Goal: Task Accomplishment & Management: Manage account settings

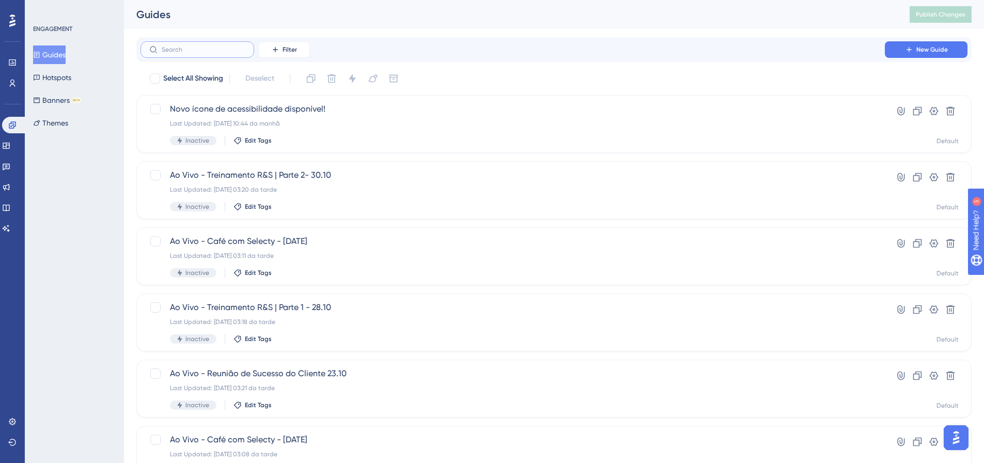
click at [193, 52] on input "text" at bounding box center [204, 49] width 84 height 7
type input "agenda"
click at [296, 315] on div "Agenda de eventos semanal CS | 03.10 Last Updated: 08.10.2025 08:34 da manhã Ac…" at bounding box center [512, 322] width 685 height 42
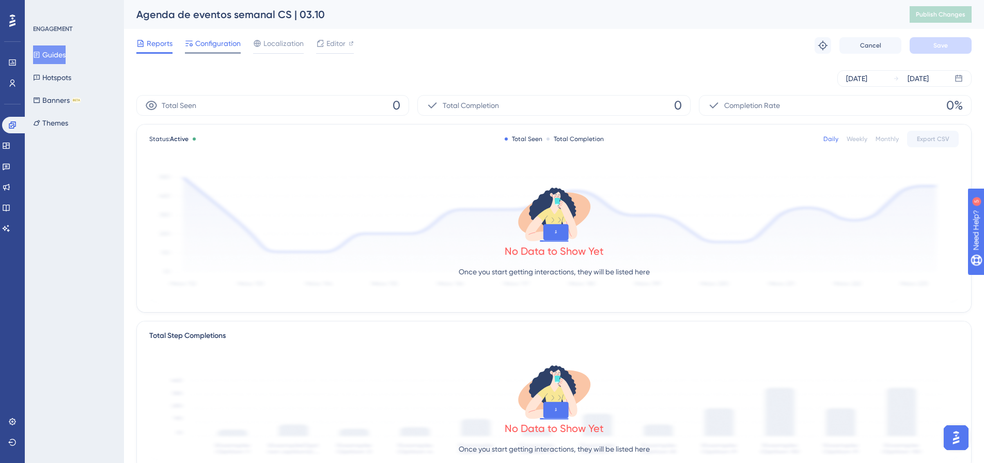
click at [229, 46] on span "Configuration" at bounding box center [217, 43] width 45 height 12
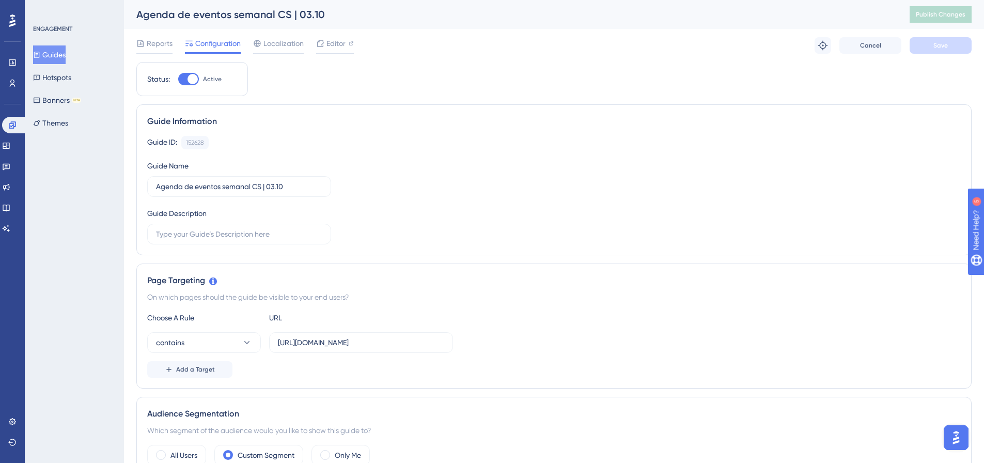
click at [196, 77] on div at bounding box center [192, 79] width 10 height 10
click at [178, 79] on input "Active" at bounding box center [178, 79] width 1 height 1
checkbox input "false"
click at [927, 53] on button "Save" at bounding box center [940, 45] width 62 height 17
click at [932, 17] on span "Publish Changes" at bounding box center [940, 14] width 50 height 8
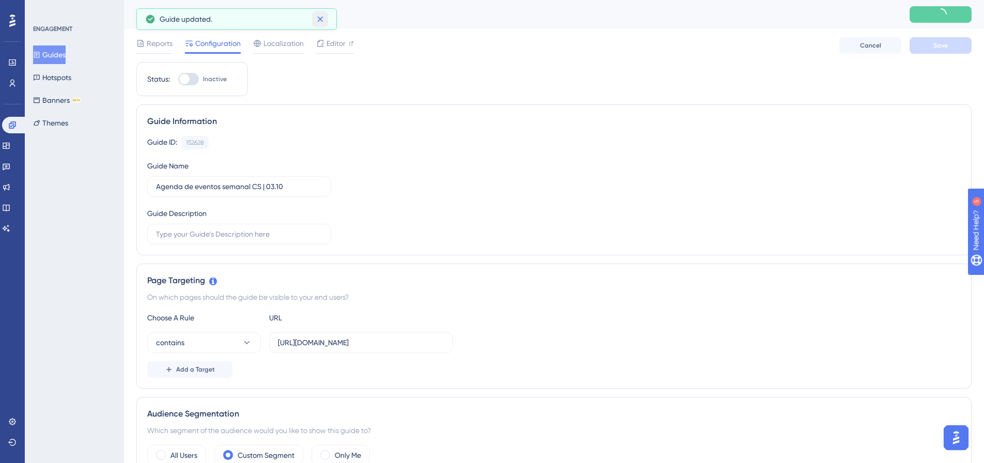
click at [322, 14] on icon at bounding box center [320, 19] width 10 height 10
click at [55, 51] on button "Guides" at bounding box center [49, 54] width 33 height 19
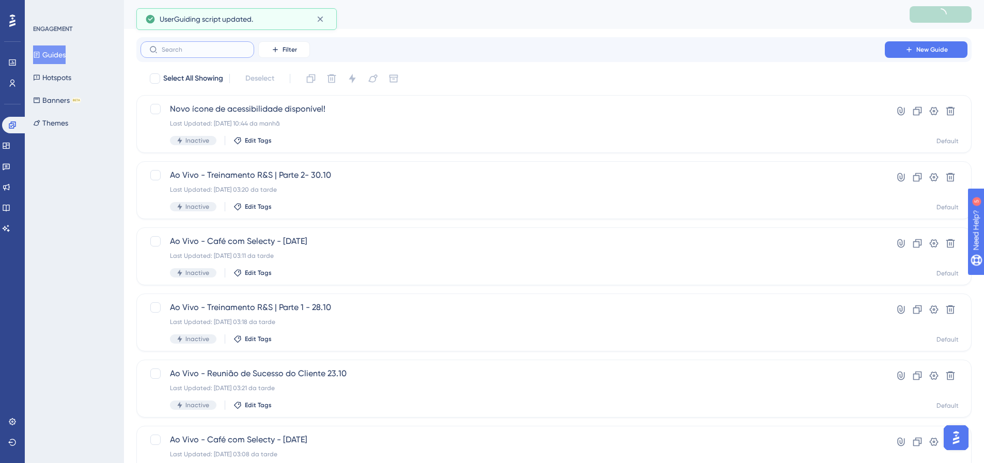
click at [166, 49] on input "text" at bounding box center [204, 49] width 84 height 7
type input "agenda"
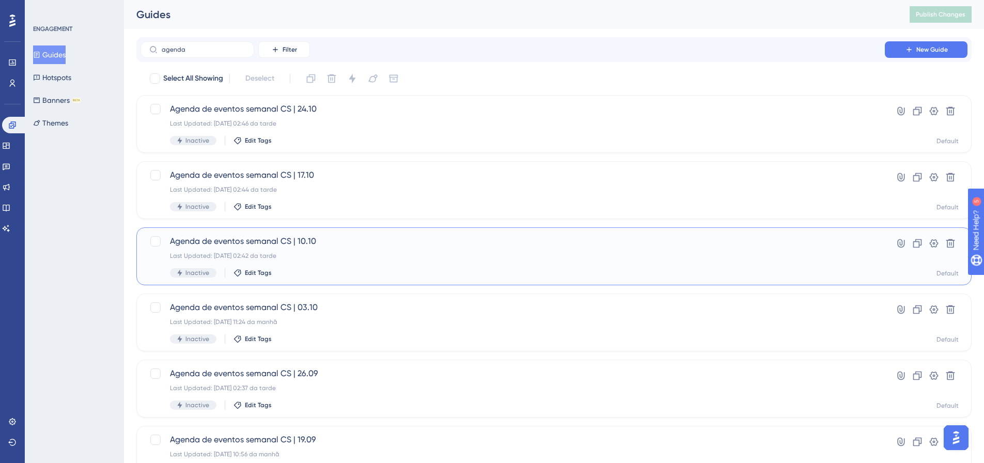
click at [274, 256] on div "Last Updated: 24.09.2025 02:42 da tarde" at bounding box center [512, 255] width 685 height 8
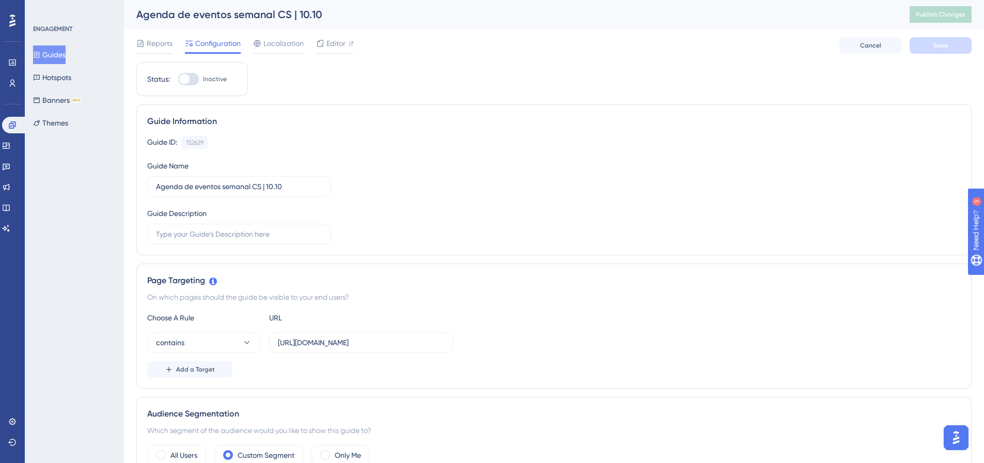
click at [191, 73] on div at bounding box center [188, 79] width 21 height 12
click at [178, 79] on input "Inactive" at bounding box center [178, 79] width 1 height 1
checkbox input "true"
click at [938, 48] on span "Save" at bounding box center [940, 45] width 14 height 8
click at [940, 14] on span "Publish Changes" at bounding box center [940, 14] width 50 height 8
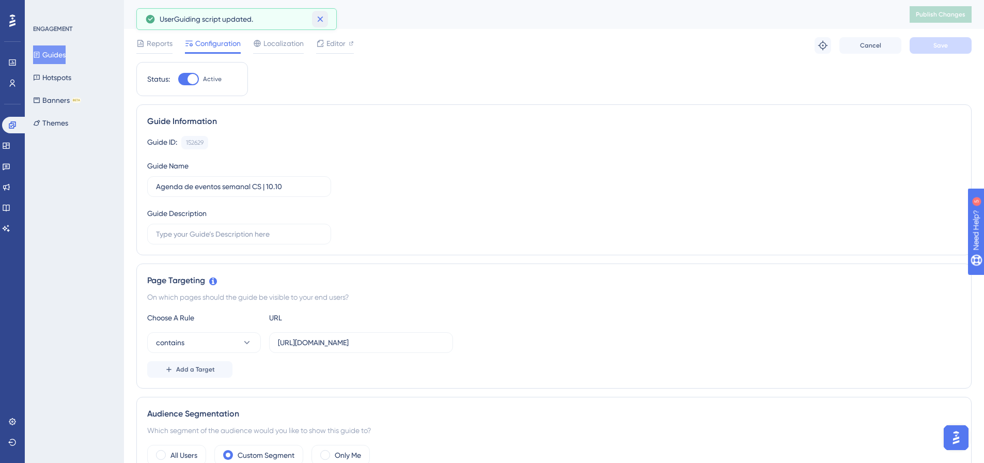
click at [319, 20] on icon at bounding box center [320, 19] width 10 height 10
click at [64, 54] on button "Guides" at bounding box center [49, 54] width 33 height 19
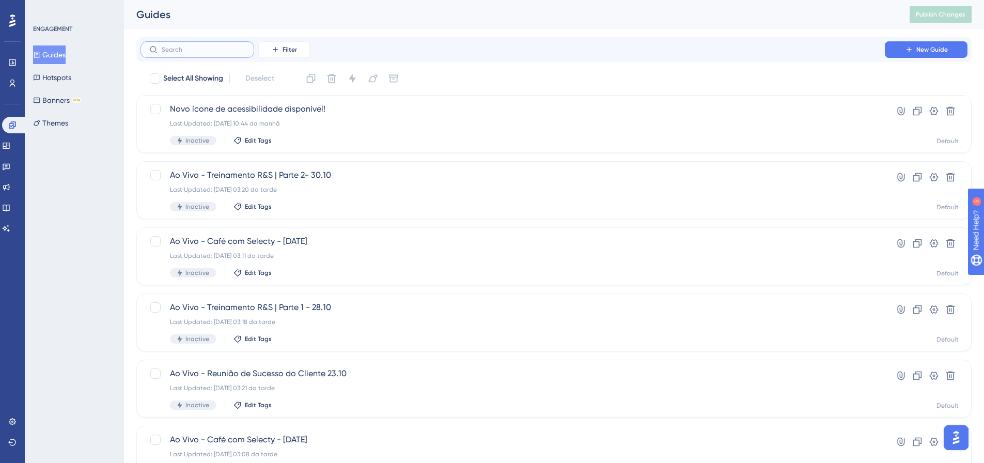
click at [183, 53] on input "text" at bounding box center [204, 49] width 84 height 7
drag, startPoint x: 196, startPoint y: 53, endPoint x: -15, endPoint y: 51, distance: 211.2
click at [0, 51] on html "Performance Users Engagement Widgets Feedback Product Updates Knowledge Base AI…" at bounding box center [492, 400] width 984 height 801
drag, startPoint x: 187, startPoint y: 46, endPoint x: 105, endPoint y: 46, distance: 82.1
click at [124, 46] on div "Performance Users Engagement Widgets Feedback Product Updates Knowledge Base AI…" at bounding box center [554, 392] width 860 height 785
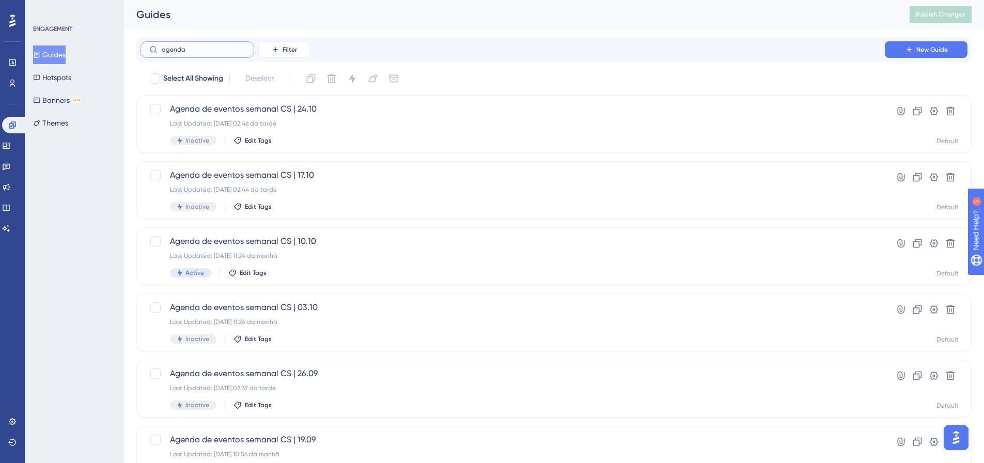
type input "agenda"
click at [378, 256] on div "Last Updated: 13.10.2025 11:24 da manhã" at bounding box center [512, 255] width 685 height 8
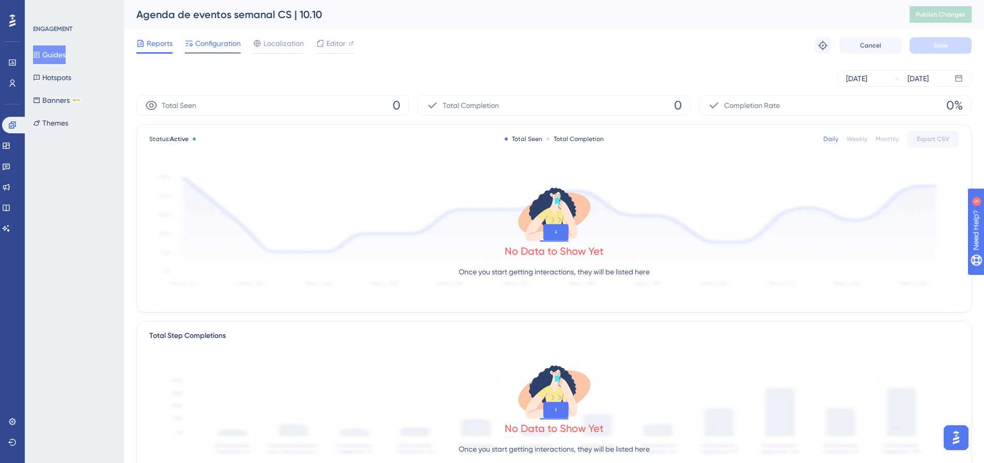
click at [214, 45] on span "Configuration" at bounding box center [217, 43] width 45 height 12
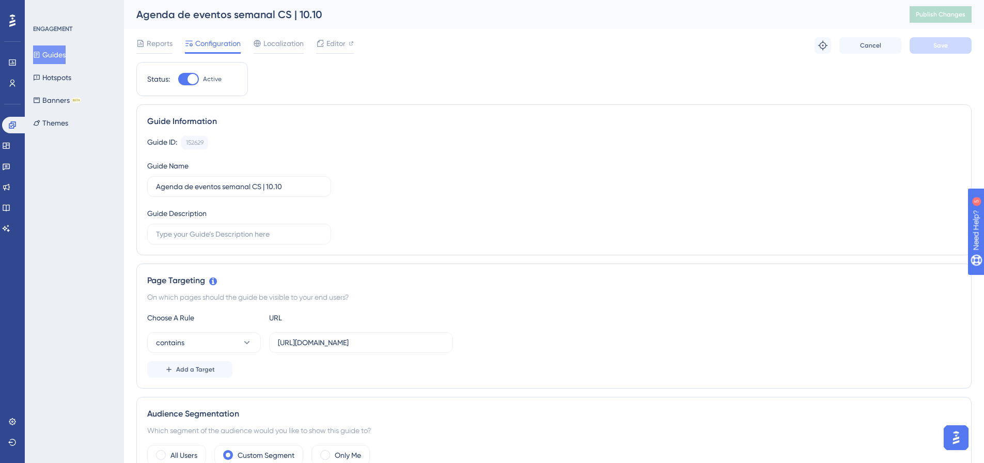
click at [144, 55] on div "Reports Configuration Localization Editor Troubleshoot Cancel Save" at bounding box center [553, 45] width 835 height 33
click at [143, 51] on div "Reports" at bounding box center [154, 45] width 36 height 17
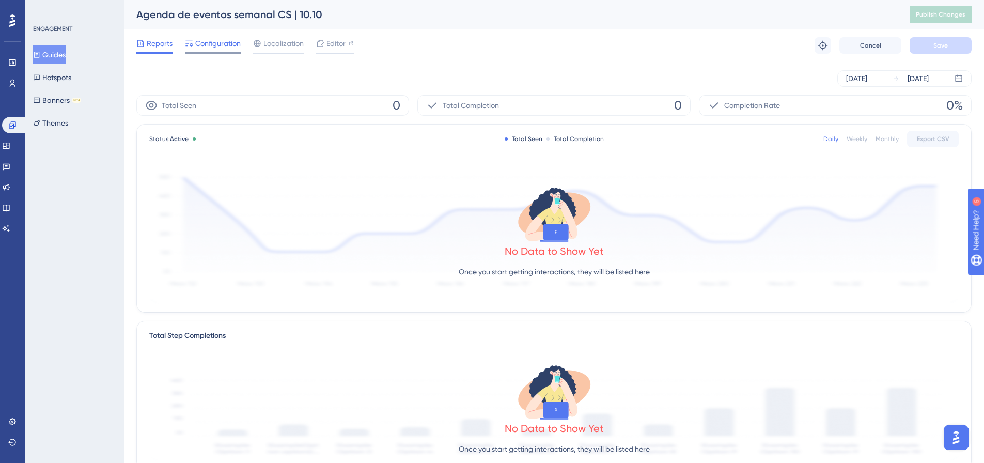
click at [221, 41] on span "Configuration" at bounding box center [217, 43] width 45 height 12
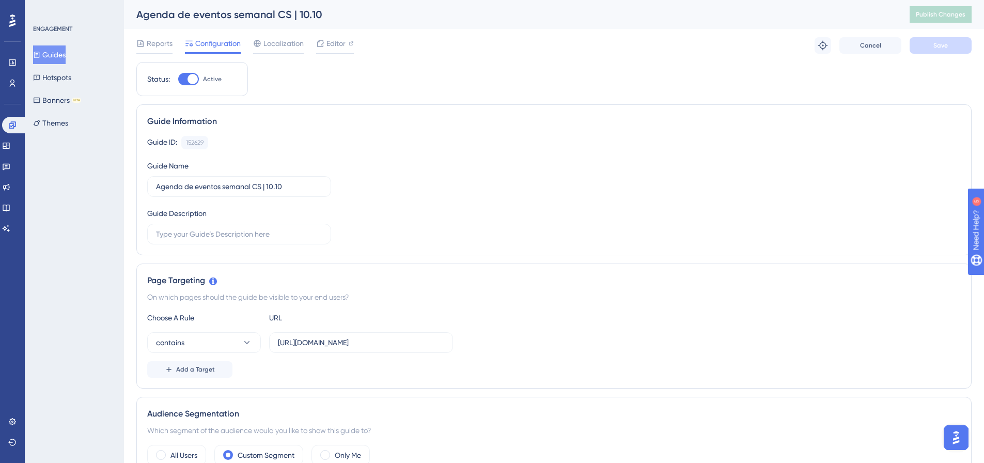
click at [198, 78] on div at bounding box center [188, 79] width 21 height 12
click at [188, 76] on div at bounding box center [192, 79] width 10 height 10
click at [178, 79] on input "Active" at bounding box center [178, 79] width 1 height 1
click at [188, 75] on div at bounding box center [184, 79] width 10 height 10
click at [178, 79] on input "Inactive" at bounding box center [178, 79] width 1 height 1
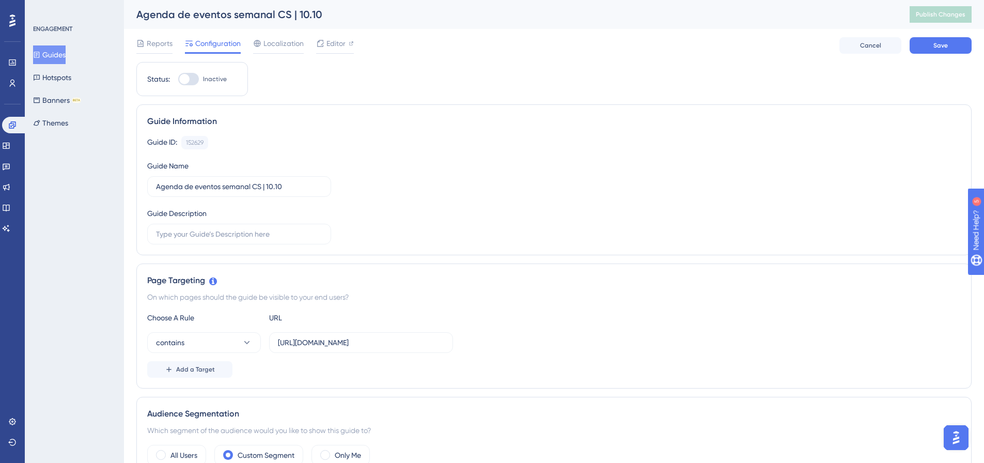
checkbox input "true"
click at [291, 190] on input "Agenda de eventos semanal CS | 10.10" at bounding box center [239, 186] width 166 height 11
click at [277, 186] on input "Agenda de eventos semanal CS | 10.10" at bounding box center [239, 186] width 166 height 11
type input "Agenda de eventos semanal CS | 10-10"
click at [942, 40] on button "Save" at bounding box center [940, 45] width 62 height 17
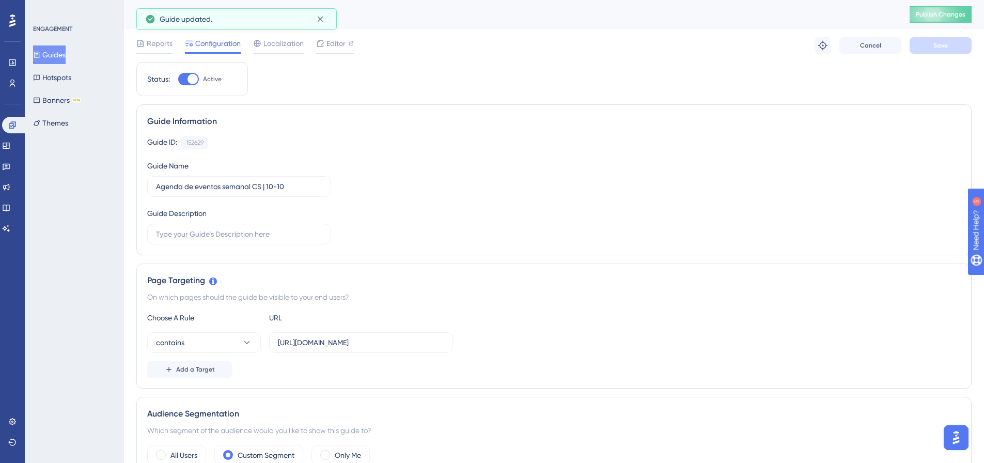
click at [943, 24] on div "Agenda de eventos semanal CS | 10-10 Publish Changes" at bounding box center [554, 14] width 860 height 29
click at [943, 17] on span "Publish Changes" at bounding box center [940, 14] width 50 height 8
click at [164, 46] on span "Reports" at bounding box center [160, 43] width 26 height 12
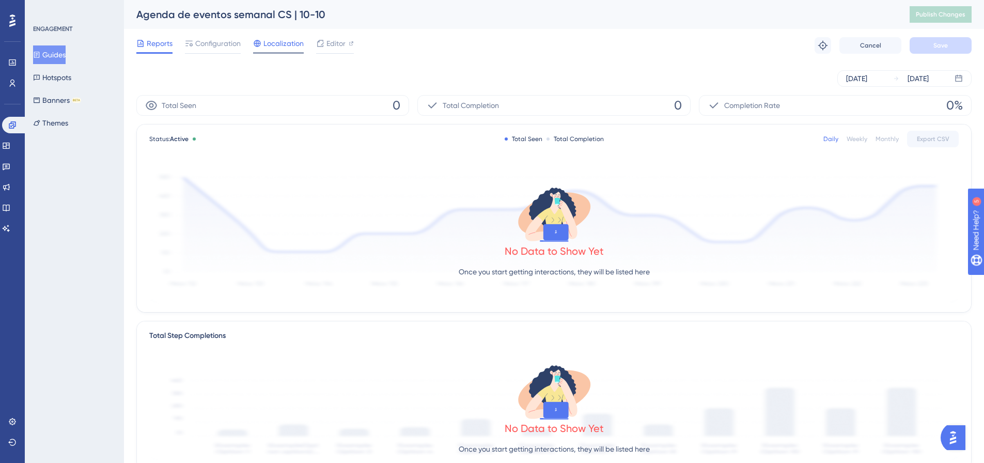
click at [282, 40] on span "Localization" at bounding box center [283, 43] width 40 height 12
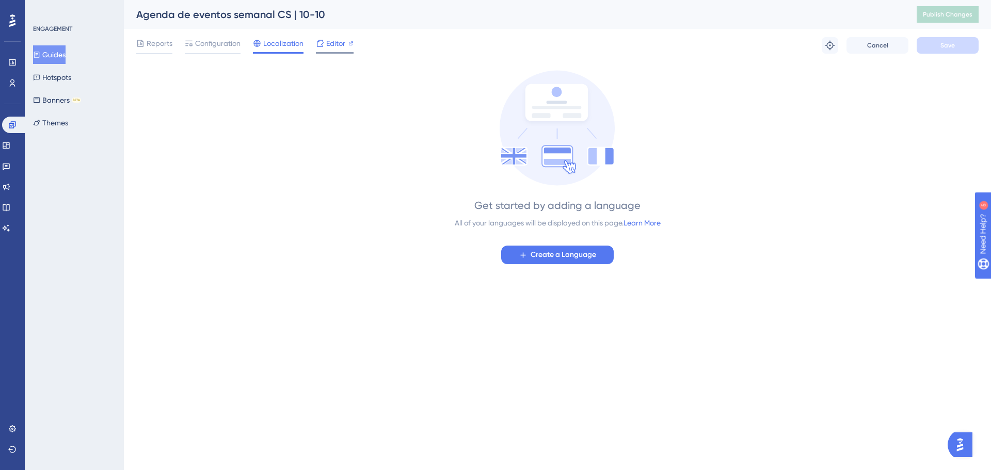
click at [342, 42] on span "Editor" at bounding box center [335, 43] width 19 height 12
click at [150, 48] on span "Reports" at bounding box center [160, 43] width 26 height 12
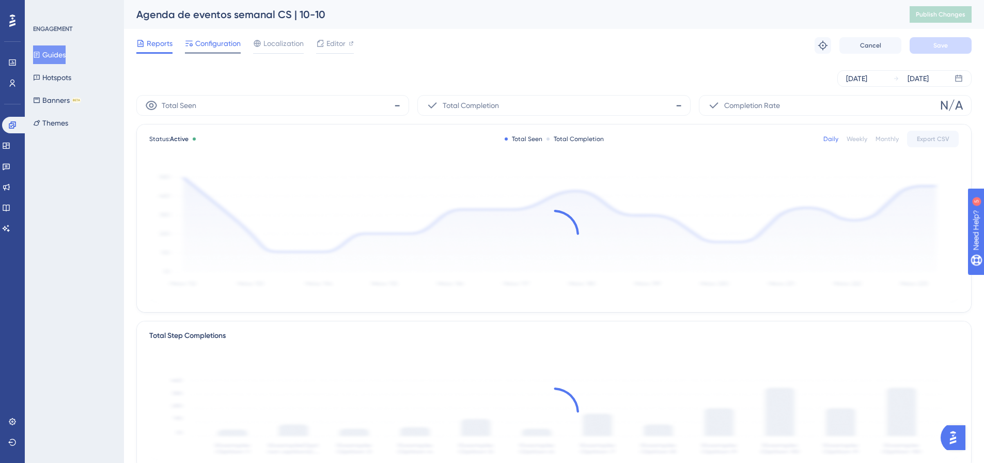
click at [223, 43] on span "Configuration" at bounding box center [217, 43] width 45 height 12
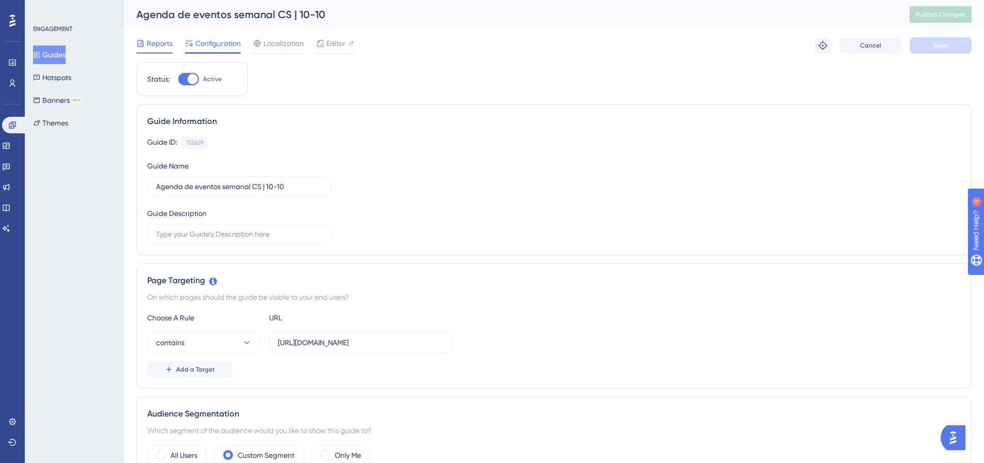
click at [161, 44] on span "Reports" at bounding box center [160, 43] width 26 height 12
